Goal: Find specific page/section: Find specific page/section

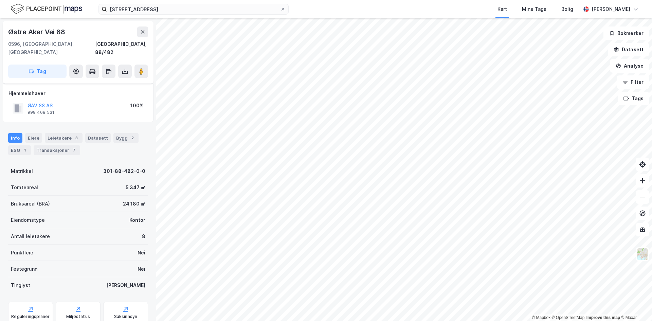
scroll to position [16, 0]
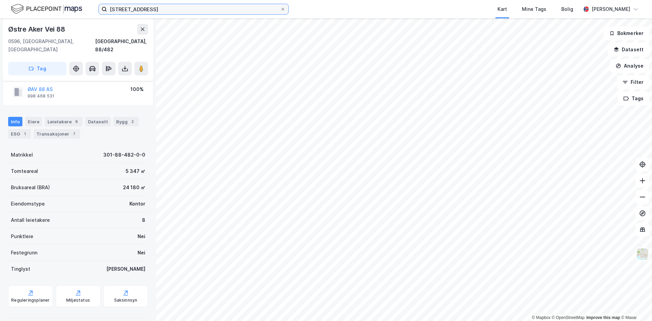
click at [155, 6] on input "[STREET_ADDRESS]" at bounding box center [193, 9] width 173 height 10
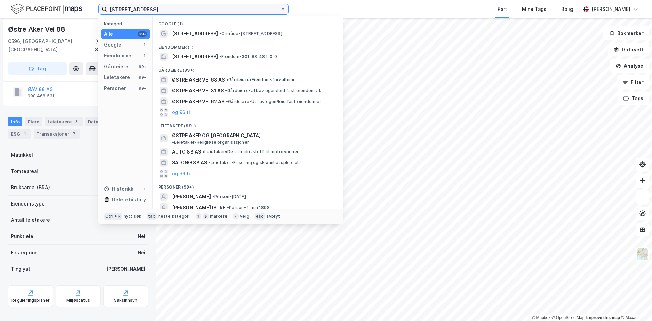
click at [155, 6] on input "[STREET_ADDRESS]" at bounding box center [193, 9] width 173 height 10
paste input "[STREET_ADDRESS]"
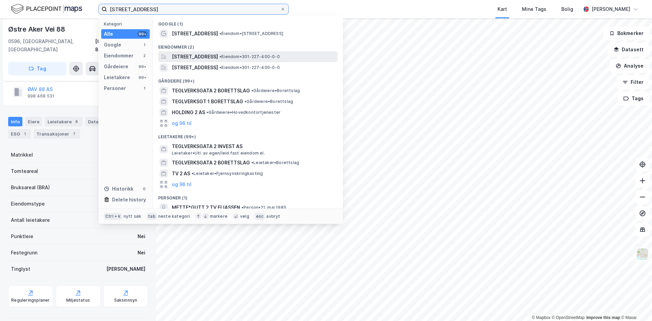
type input "[STREET_ADDRESS]"
click at [218, 54] on span "[STREET_ADDRESS]" at bounding box center [195, 57] width 46 height 8
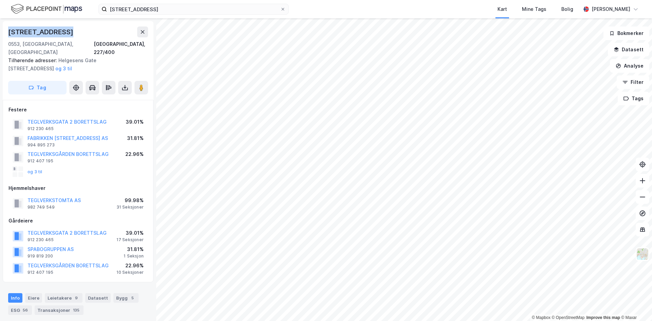
drag, startPoint x: 77, startPoint y: 29, endPoint x: 0, endPoint y: 29, distance: 76.4
click at [0, 29] on div "[STREET_ADDRESS], 227/400 Tilhørende adresser: [STREET_ADDRESS], [STREET_ADDRES…" at bounding box center [78, 169] width 156 height 303
copy div "[STREET_ADDRESS]"
